Goal: Find specific page/section: Find specific page/section

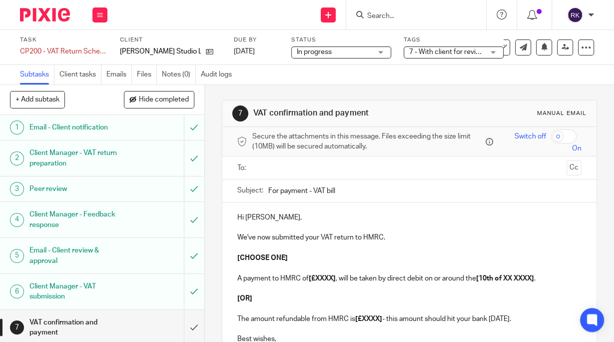
click at [396, 18] on input "Search" at bounding box center [411, 16] width 90 height 9
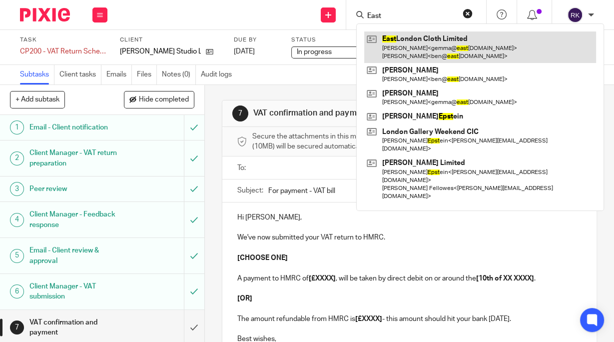
type input "East"
click at [411, 42] on link at bounding box center [480, 46] width 232 height 31
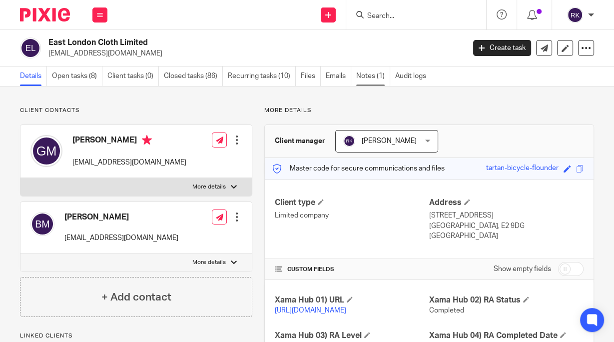
click at [375, 76] on link "Notes (1)" at bounding box center [373, 75] width 34 height 19
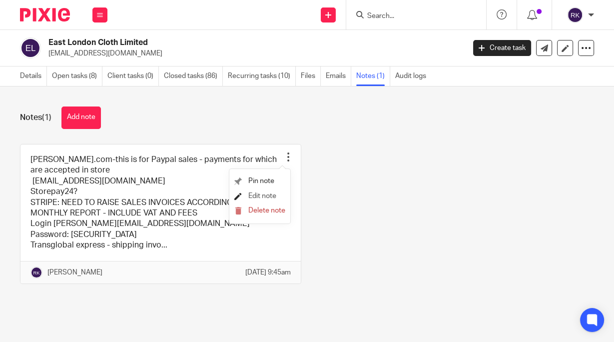
click at [266, 196] on span "Edit note" at bounding box center [262, 195] width 28 height 7
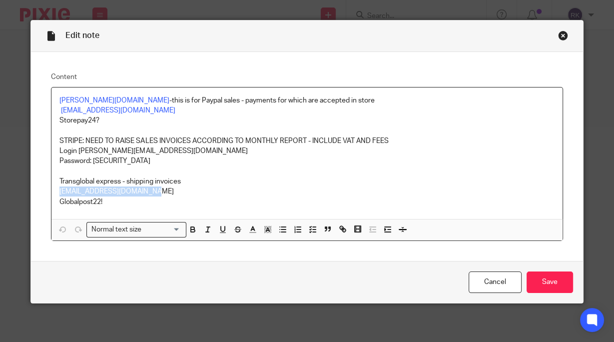
drag, startPoint x: 150, startPoint y: 192, endPoint x: 58, endPoint y: 193, distance: 92.4
click at [59, 193] on p "ben@eastlondoncloth.co.uk" at bounding box center [306, 191] width 494 height 10
copy p "ben@eastlondoncloth.co.uk"
click at [190, 194] on p "ben@eastlondoncloth.co.uk" at bounding box center [306, 191] width 494 height 10
drag, startPoint x: 183, startPoint y: 180, endPoint x: 56, endPoint y: 182, distance: 126.4
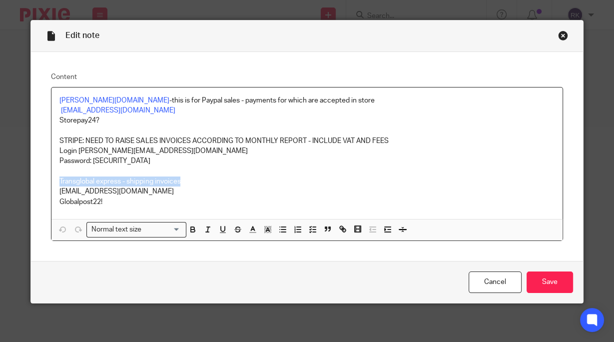
click at [59, 182] on p "Transglobal express - shipping invoices" at bounding box center [306, 181] width 494 height 10
copy p "Transglobal express - shipping invoices"
drag, startPoint x: 144, startPoint y: 193, endPoint x: 55, endPoint y: 196, distance: 88.9
click at [55, 196] on div "Zettle.com -this is for Paypal sales - payments for which are accepted in store…" at bounding box center [306, 152] width 510 height 131
copy p "[EMAIL_ADDRESS][DOMAIN_NAME]"
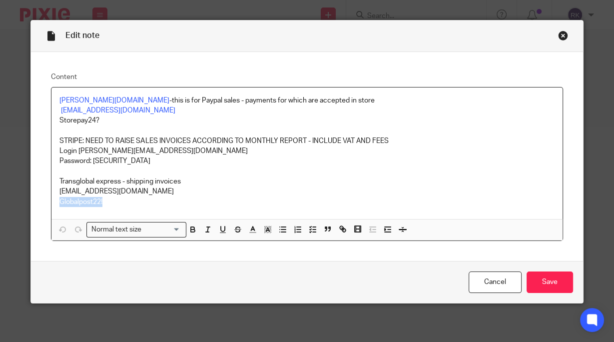
drag, startPoint x: 103, startPoint y: 204, endPoint x: 57, endPoint y: 197, distance: 46.4
click at [59, 197] on p "Globalpost22!" at bounding box center [306, 202] width 494 height 10
copy p "Globalpost22!"
click at [561, 35] on div "Close this dialog window" at bounding box center [563, 35] width 10 height 10
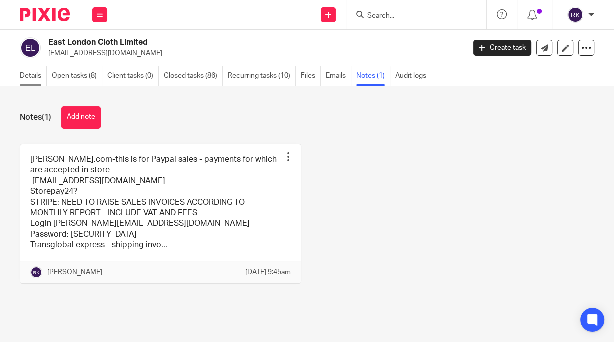
click at [31, 75] on link "Details" at bounding box center [33, 75] width 27 height 19
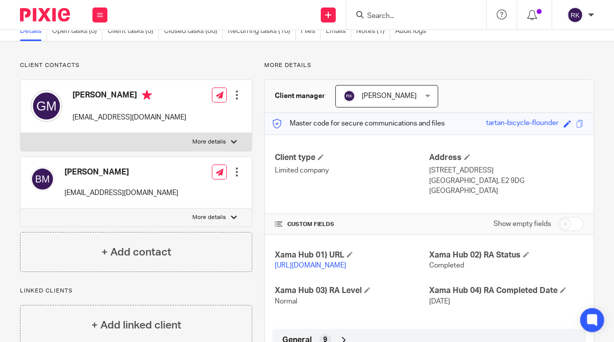
scroll to position [160, 0]
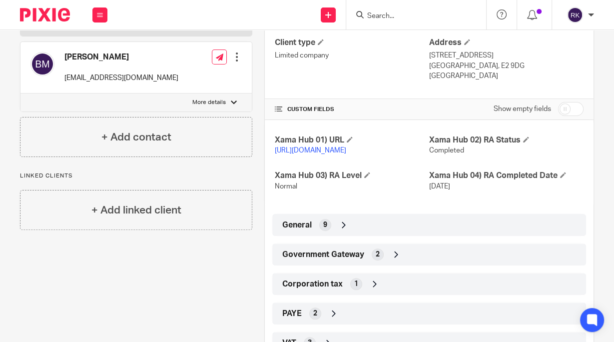
click at [368, 262] on div "Government Gateway 2" at bounding box center [429, 254] width 299 height 17
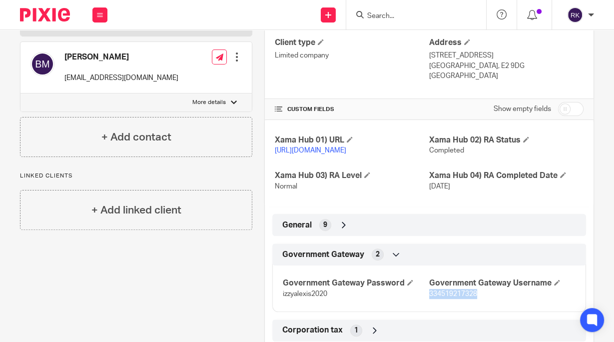
drag, startPoint x: 479, startPoint y: 304, endPoint x: 424, endPoint y: 300, distance: 55.0
click at [429, 299] on p "334519217328" at bounding box center [502, 294] width 146 height 10
copy span "334519217328"
drag, startPoint x: 327, startPoint y: 306, endPoint x: 279, endPoint y: 307, distance: 47.5
click at [279, 307] on div "Government Gateway Password izzyalexis2020 Government Gateway Username 33451921…" at bounding box center [429, 285] width 314 height 54
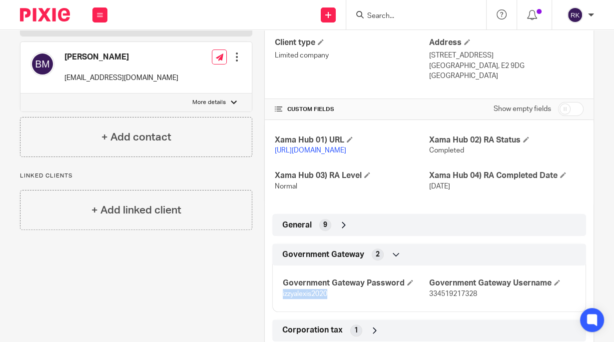
copy span "izzyalexis2020"
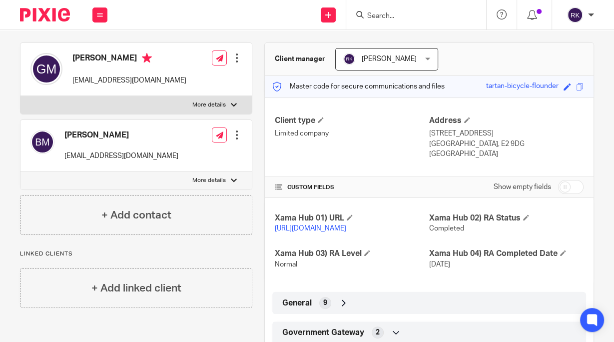
scroll to position [0, 0]
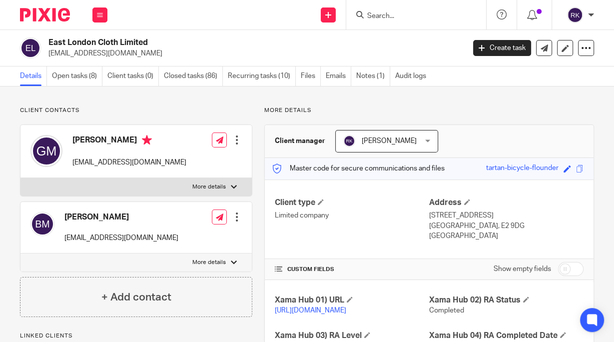
click at [390, 14] on input "Search" at bounding box center [411, 16] width 90 height 9
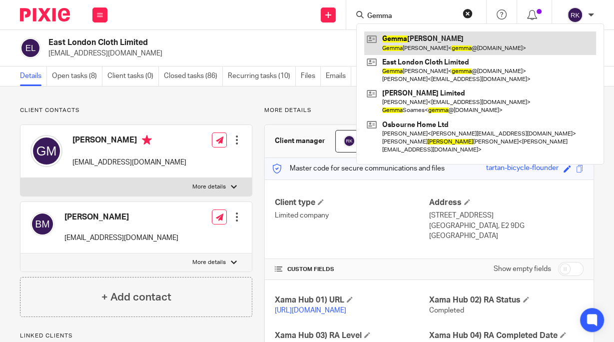
type input "Gemma"
click at [403, 38] on link at bounding box center [480, 42] width 232 height 23
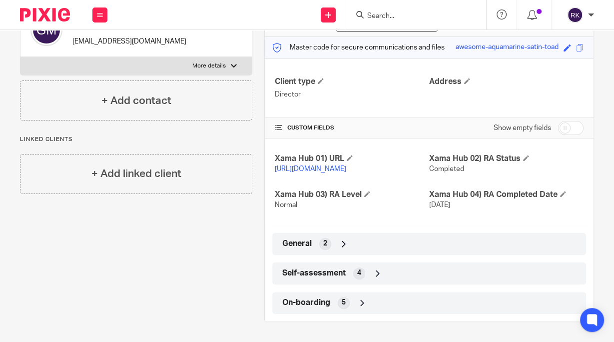
scroll to position [130, 0]
click at [352, 242] on div "General 2" at bounding box center [429, 243] width 299 height 17
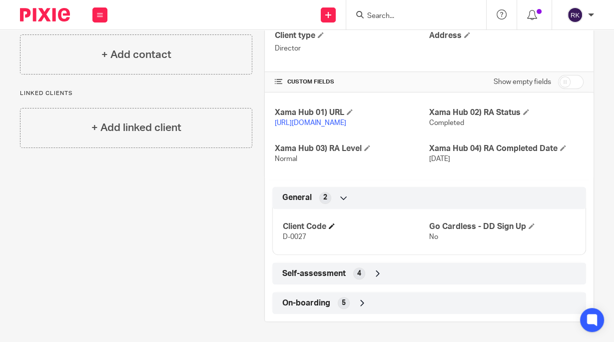
scroll to position [176, 0]
click at [337, 270] on span "Self-assessment" at bounding box center [313, 273] width 63 height 10
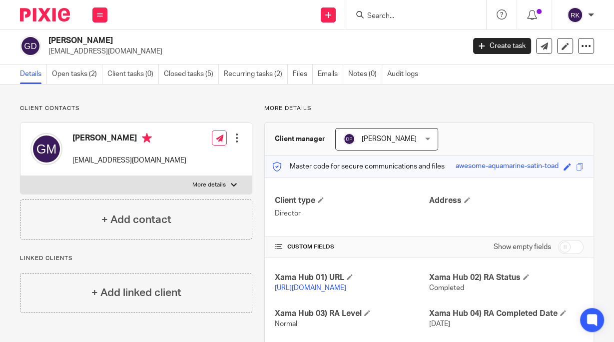
scroll to position [0, 0]
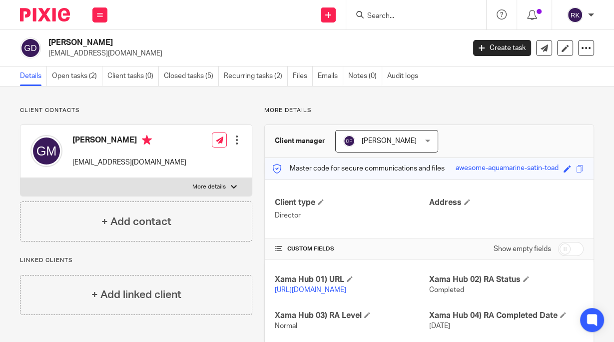
click at [559, 246] on input "checkbox" at bounding box center [570, 249] width 25 height 14
checkbox input "true"
click at [405, 14] on input "Search" at bounding box center [411, 16] width 90 height 9
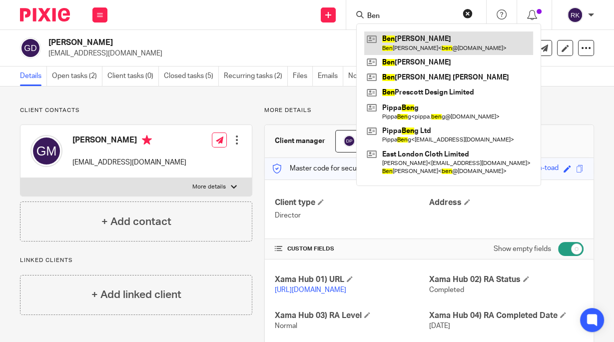
type input "Ben"
click at [398, 37] on link at bounding box center [448, 42] width 169 height 23
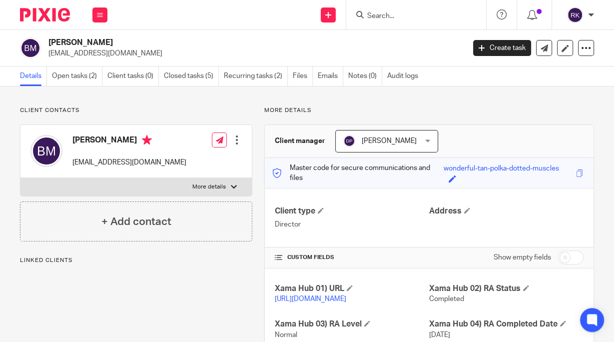
scroll to position [139, 0]
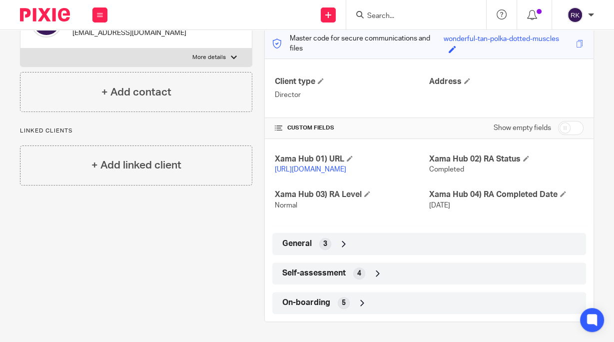
drag, startPoint x: 351, startPoint y: 271, endPoint x: 356, endPoint y: 254, distance: 17.8
click at [353, 270] on div "4" at bounding box center [359, 273] width 12 height 12
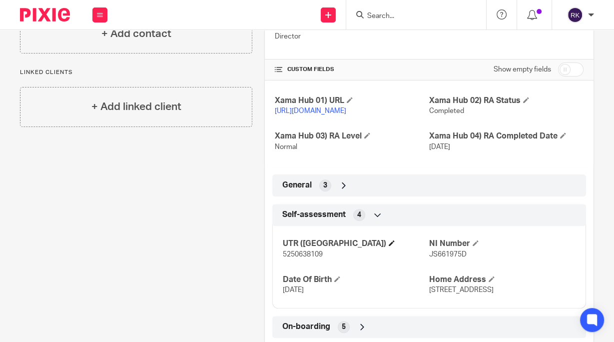
scroll to position [231, 0]
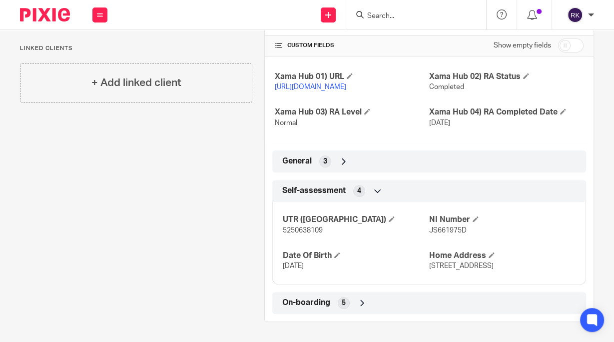
click at [529, 153] on div "General 3" at bounding box center [429, 161] width 299 height 17
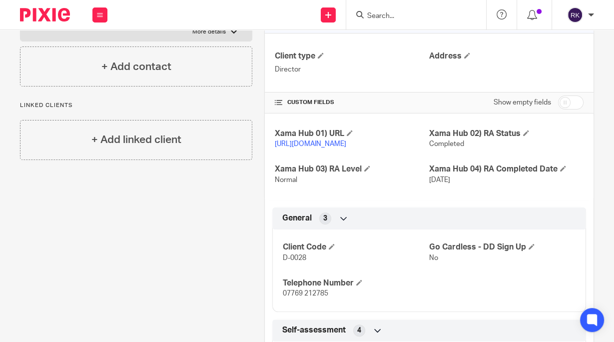
scroll to position [153, 0]
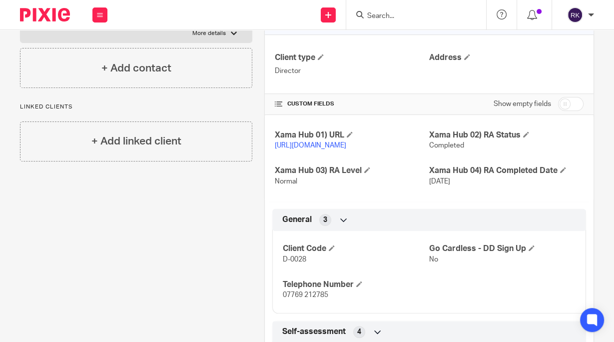
click at [558, 104] on input "checkbox" at bounding box center [570, 104] width 25 height 14
checkbox input "true"
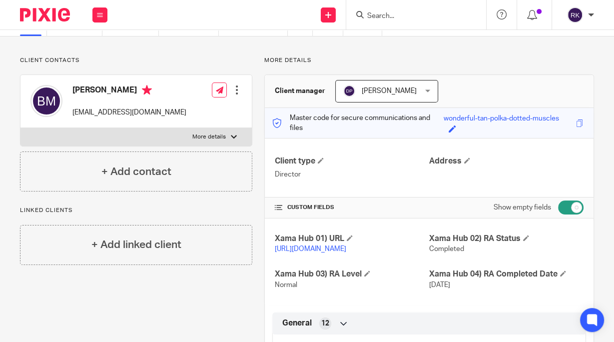
scroll to position [0, 0]
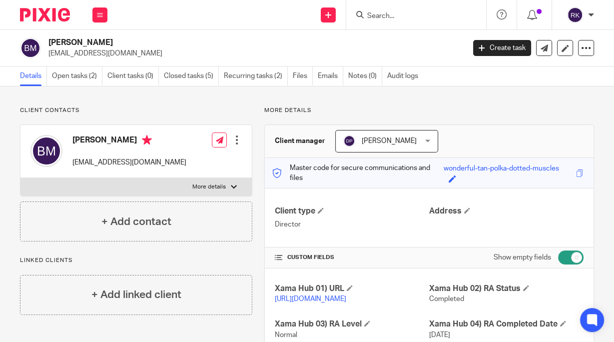
click at [389, 12] on input "Search" at bounding box center [411, 16] width 90 height 9
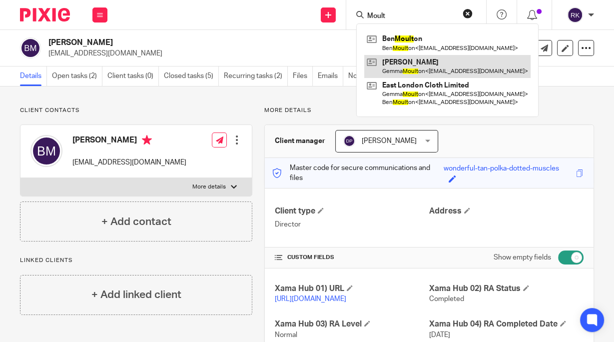
type input "Moult"
click at [400, 61] on link at bounding box center [447, 66] width 166 height 23
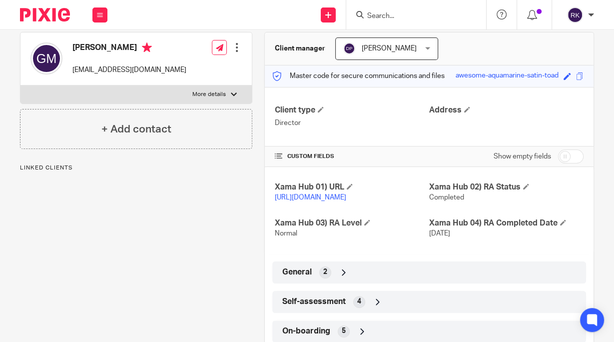
scroll to position [130, 0]
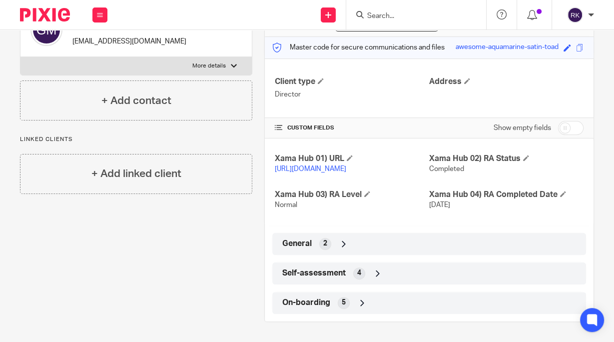
click at [558, 121] on input "checkbox" at bounding box center [570, 128] width 25 height 14
checkbox input "true"
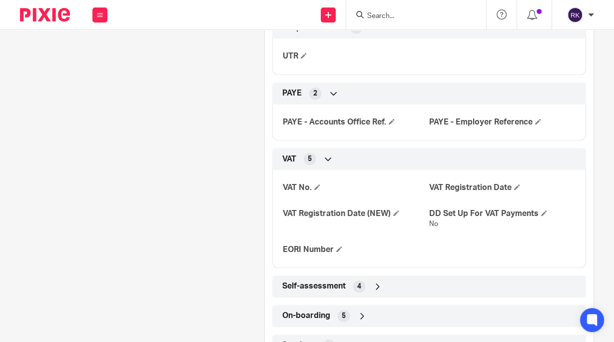
scroll to position [705, 0]
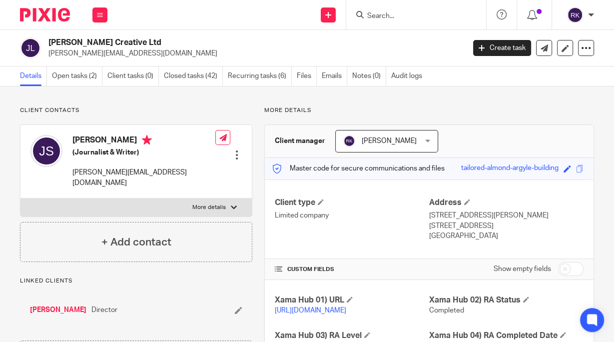
click at [380, 18] on input "Search" at bounding box center [411, 16] width 90 height 9
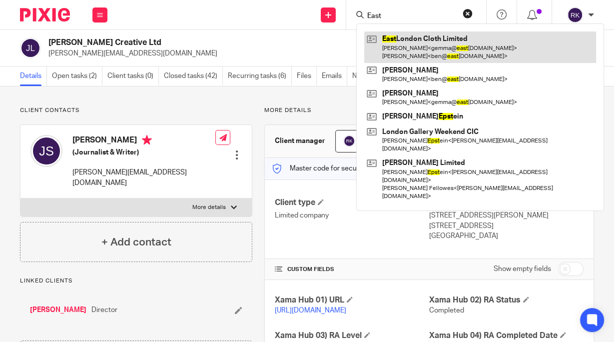
type input "East"
click at [407, 44] on link at bounding box center [480, 46] width 232 height 31
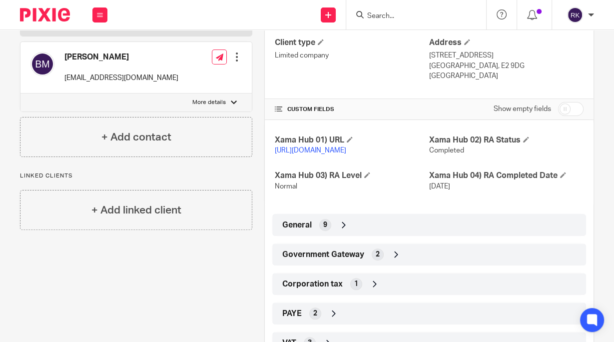
scroll to position [200, 0]
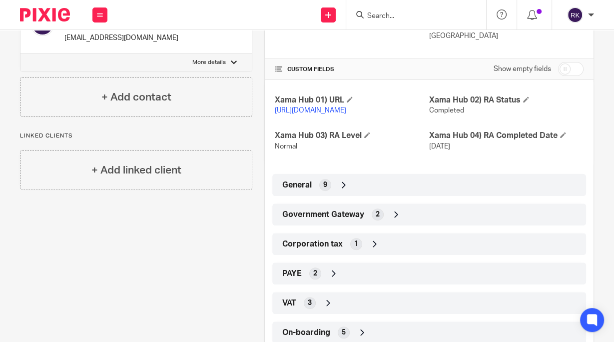
click at [381, 223] on div "Government Gateway 2" at bounding box center [429, 214] width 299 height 17
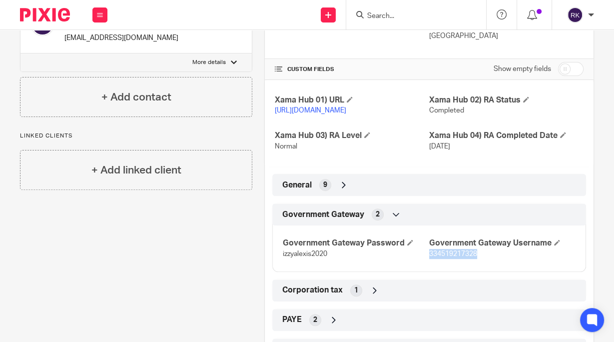
drag, startPoint x: 480, startPoint y: 262, endPoint x: 425, endPoint y: 264, distance: 55.5
click at [429, 259] on p "334519217328" at bounding box center [502, 254] width 146 height 10
copy span "334519217328"
drag, startPoint x: 327, startPoint y: 264, endPoint x: 275, endPoint y: 262, distance: 51.5
click at [276, 262] on div "Government Gateway Password izzyalexis2020 Government Gateway Username 33451921…" at bounding box center [429, 245] width 314 height 54
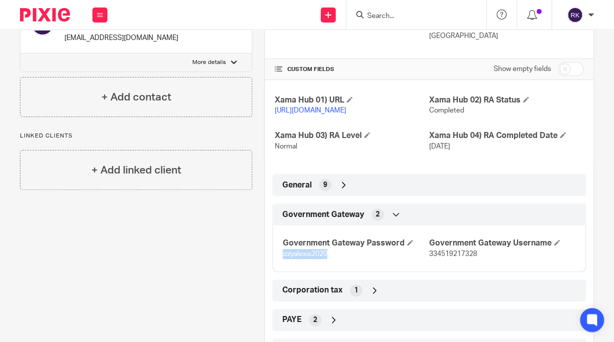
copy span "izzyalexis2020"
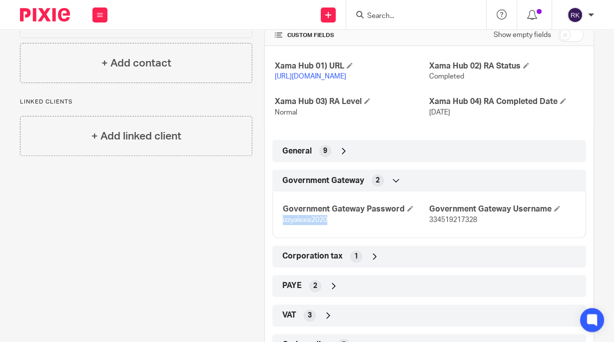
scroll to position [280, 0]
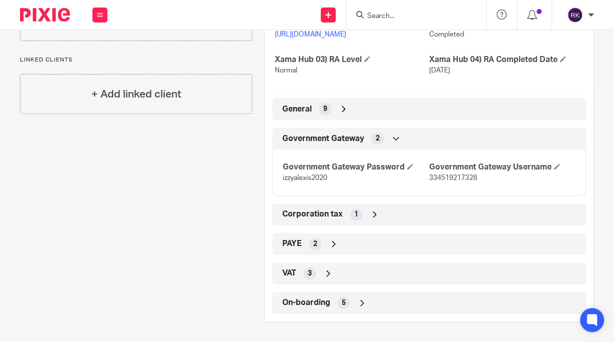
click at [332, 219] on span "Corporation tax" at bounding box center [312, 214] width 60 height 10
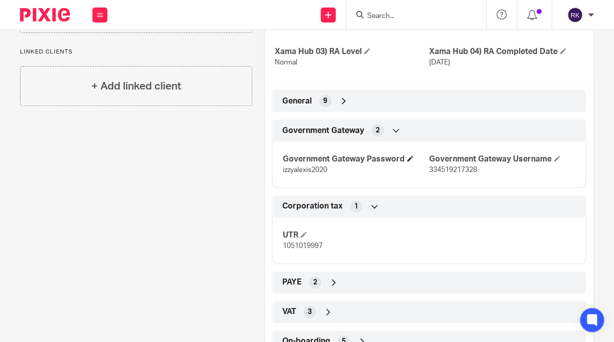
scroll to position [331, 0]
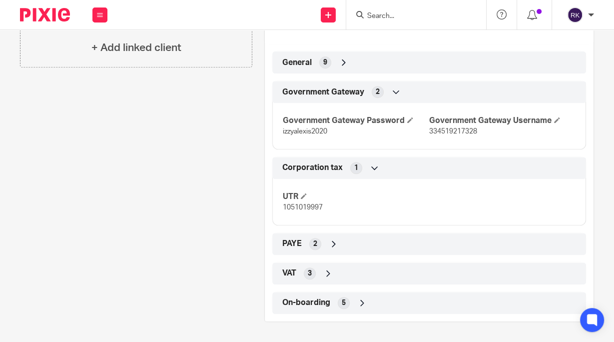
click at [336, 245] on div "PAYE 2" at bounding box center [429, 243] width 299 height 17
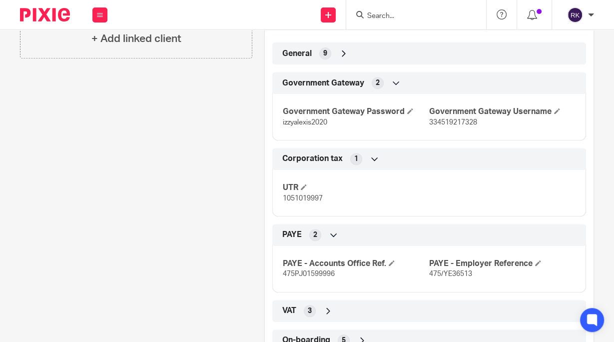
scroll to position [378, 0]
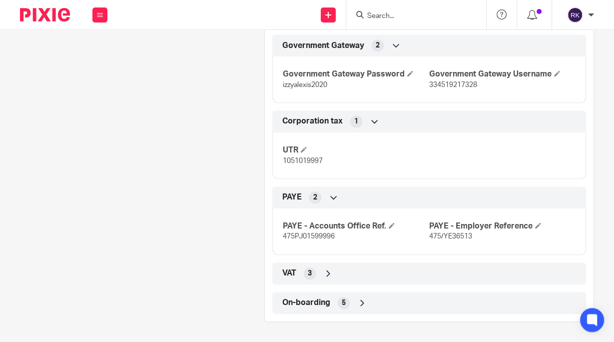
click at [343, 268] on div "VAT 3" at bounding box center [429, 273] width 299 height 17
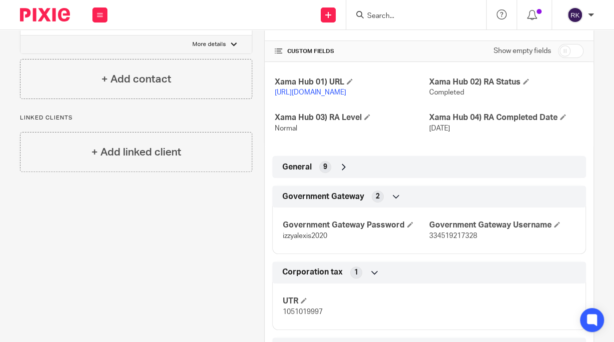
scroll to position [0, 0]
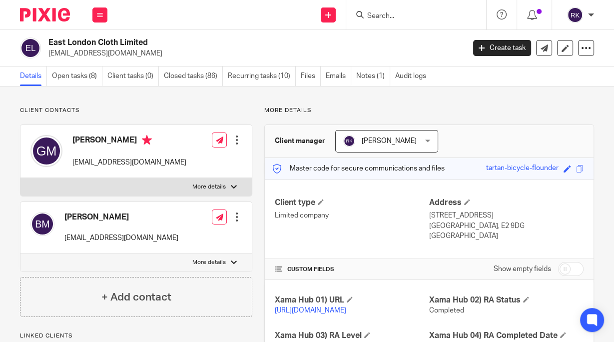
click at [397, 15] on input "Search" at bounding box center [411, 16] width 90 height 9
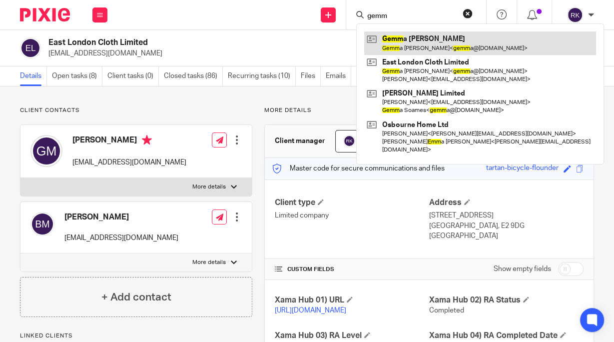
type input "gemm"
click at [406, 47] on link at bounding box center [480, 42] width 232 height 23
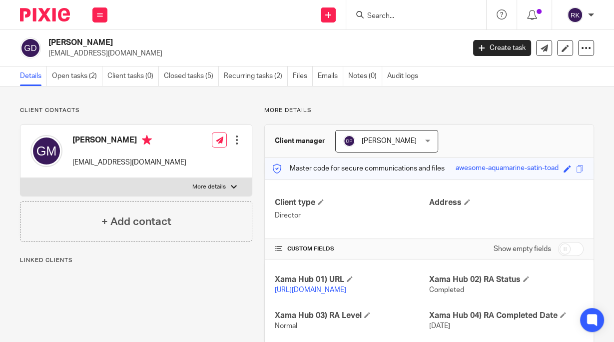
scroll to position [130, 0]
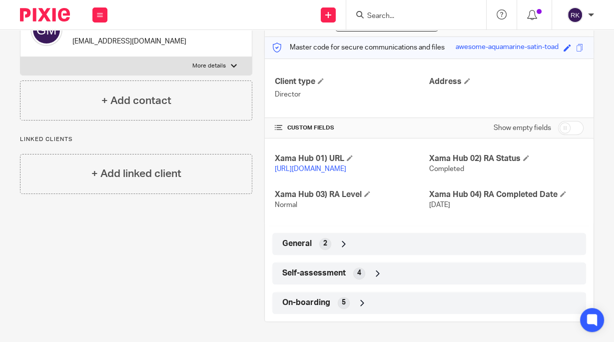
click at [332, 276] on span "Self-assessment" at bounding box center [313, 273] width 63 height 10
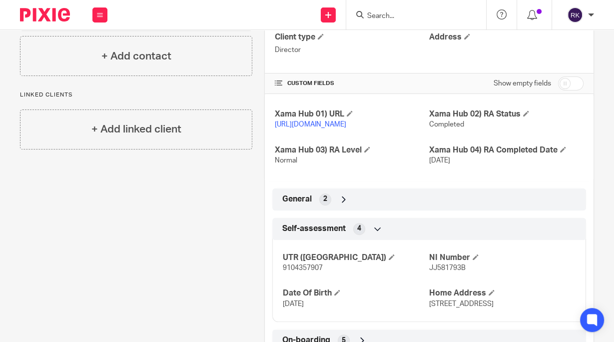
scroll to position [22, 0]
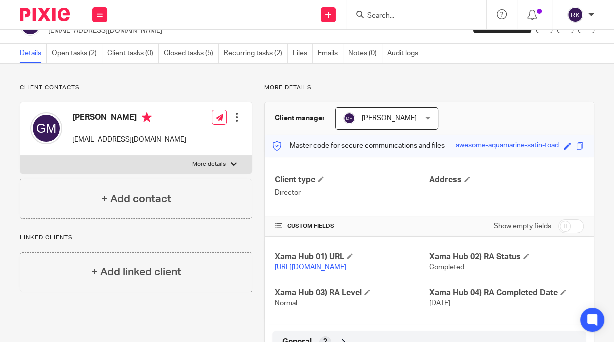
click at [419, 12] on input "Search" at bounding box center [411, 16] width 90 height 9
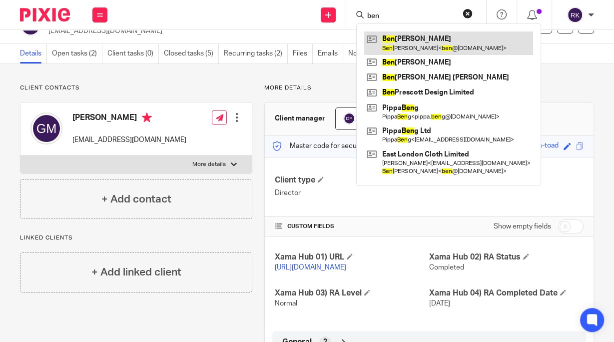
type input "ben"
click at [400, 38] on link at bounding box center [448, 42] width 169 height 23
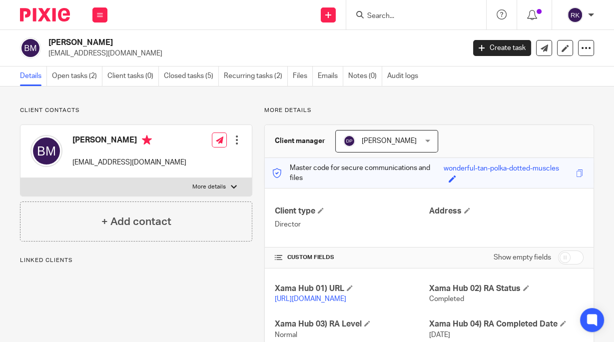
scroll to position [139, 0]
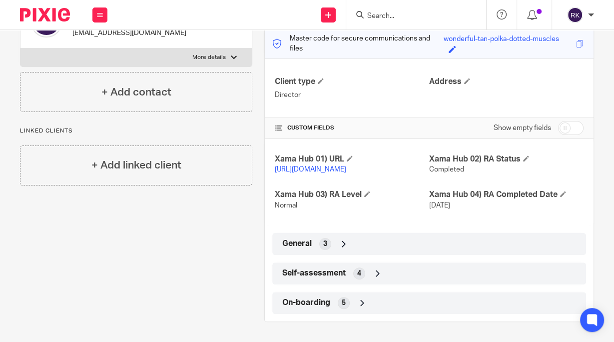
click at [332, 270] on span "Self-assessment" at bounding box center [313, 273] width 63 height 10
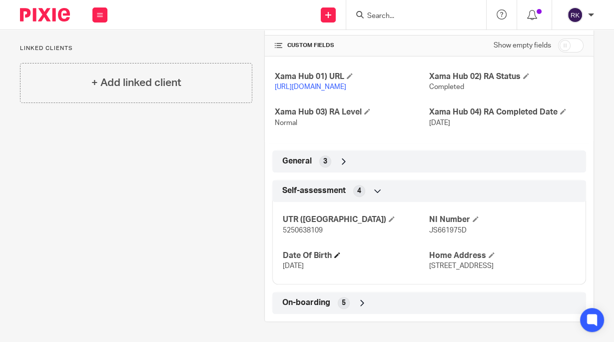
scroll to position [231, 0]
